Goal: Task Accomplishment & Management: Manage account settings

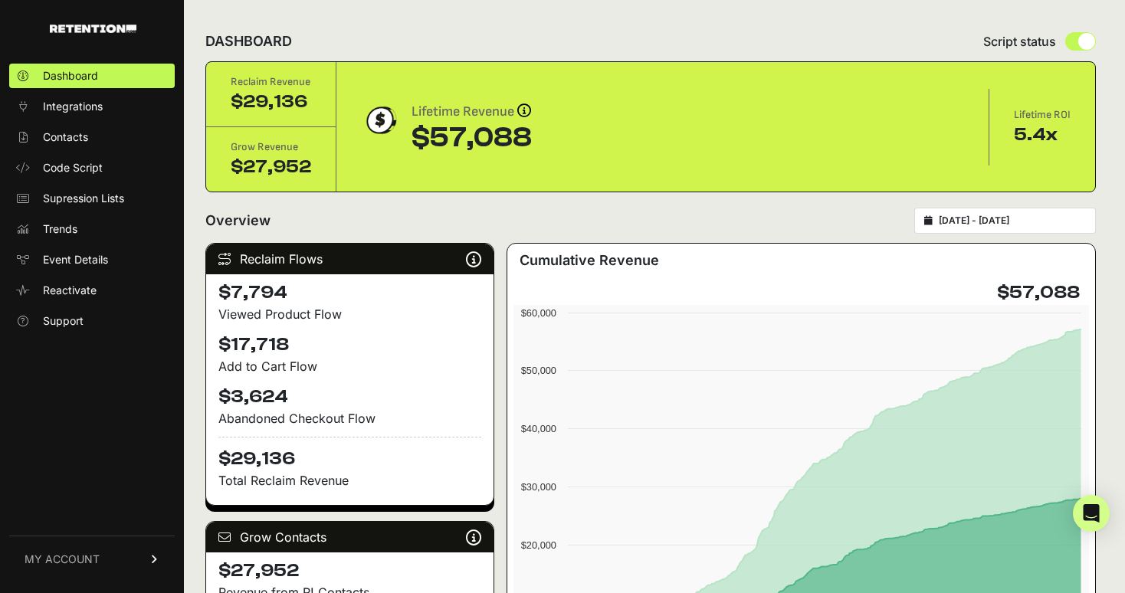
click at [92, 561] on span "MY ACCOUNT" at bounding box center [62, 559] width 75 height 15
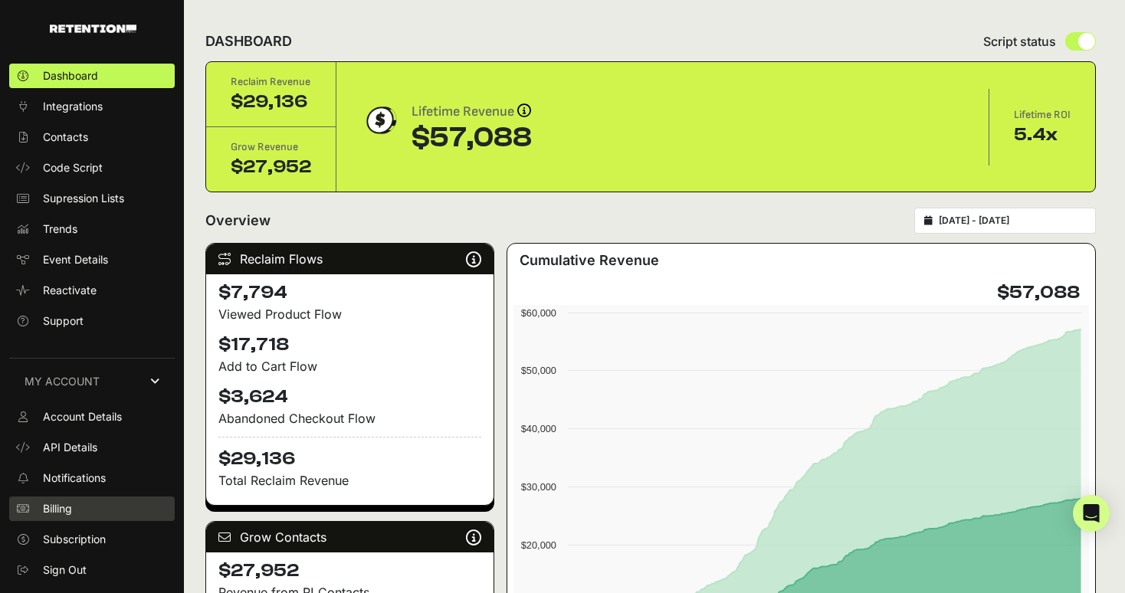
click at [80, 503] on link "Billing" at bounding box center [91, 508] width 165 height 25
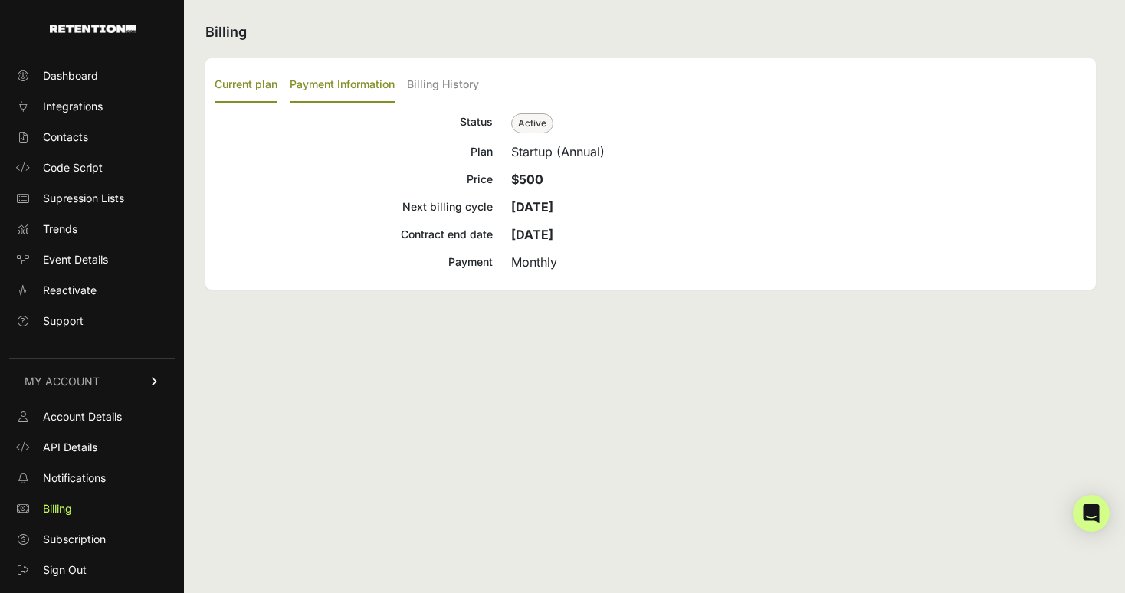
click at [346, 95] on label "Payment Information" at bounding box center [342, 85] width 105 height 36
click at [0, 0] on input "Payment Information" at bounding box center [0, 0] width 0 height 0
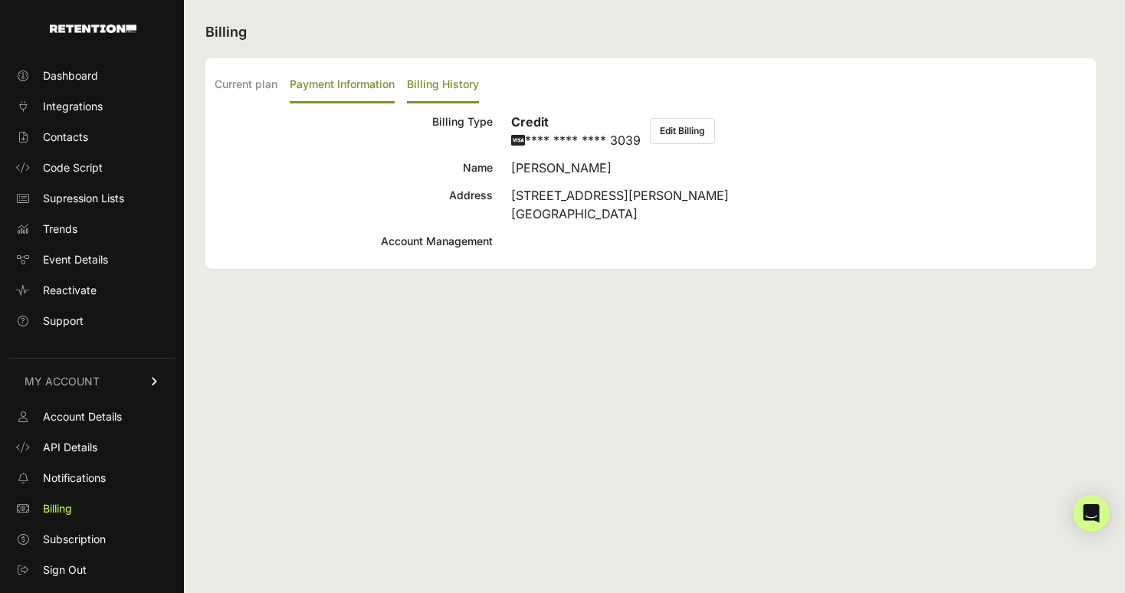
click at [431, 87] on label "Billing History" at bounding box center [443, 85] width 72 height 36
click at [0, 0] on input "Billing History" at bounding box center [0, 0] width 0 height 0
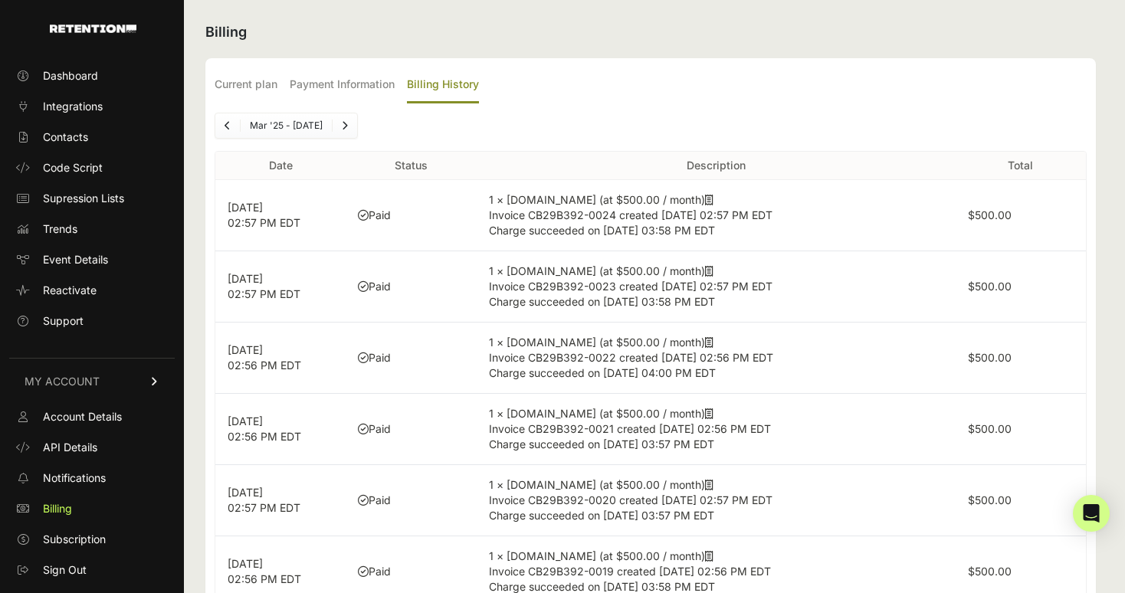
click at [705, 198] on icon at bounding box center [709, 200] width 8 height 11
